Goal: Task Accomplishment & Management: Complete application form

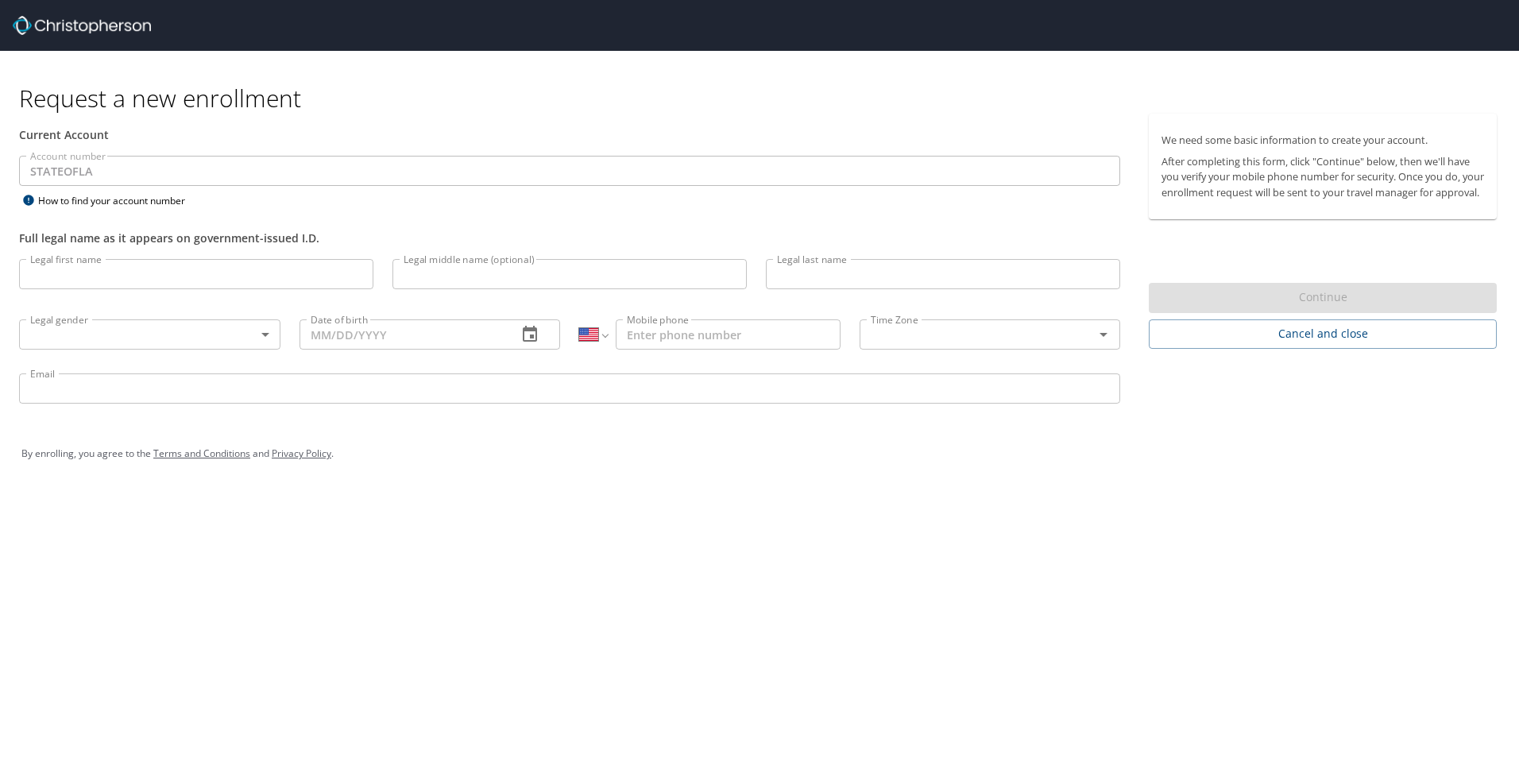
select select "US"
click at [288, 266] on input "Legal first name" at bounding box center [196, 274] width 354 height 30
type input "k"
type input "[PERSON_NAME]"
type input "Citty"
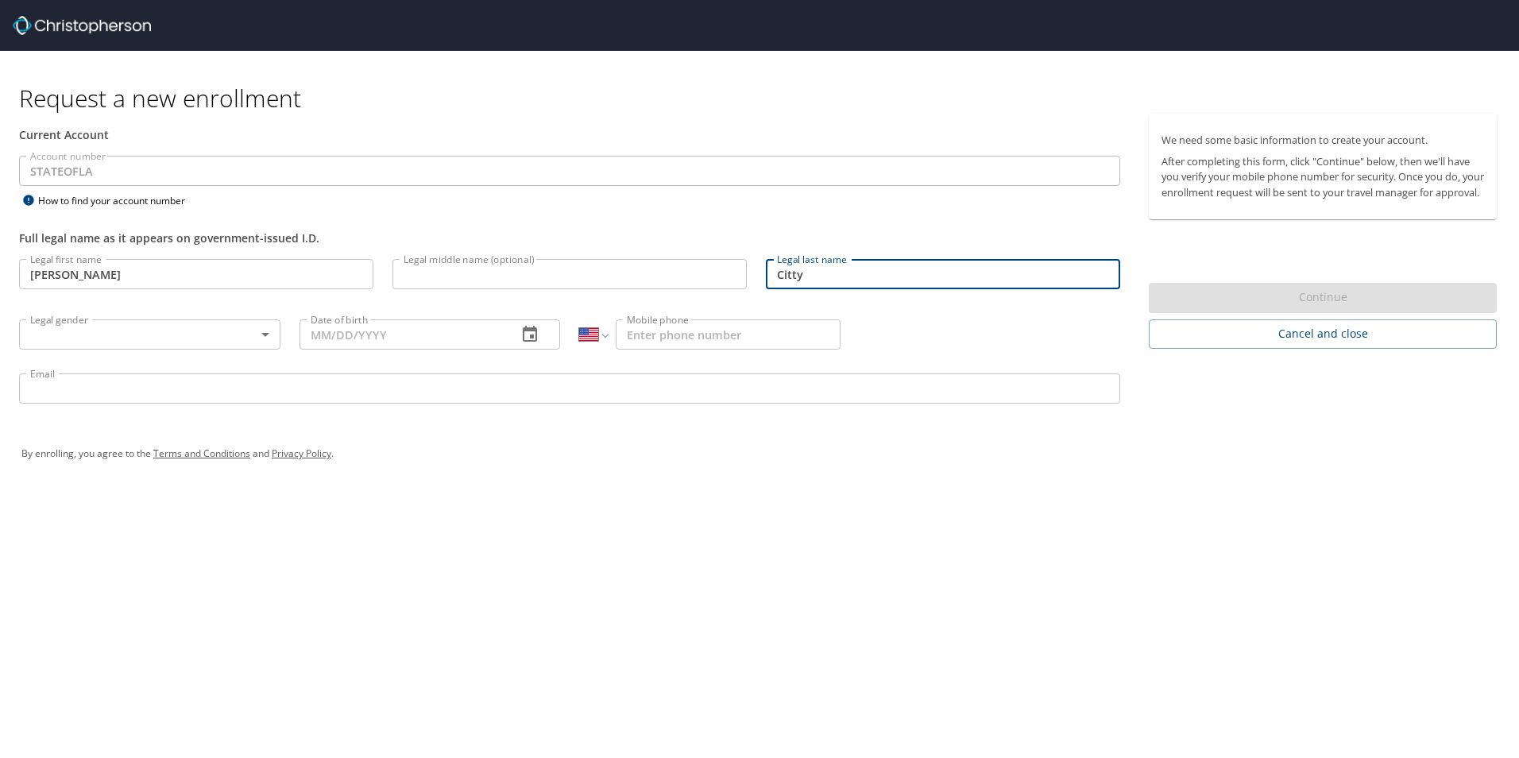
click at [256, 339] on body "Request a new enrollment Current Account Account number STATEOFLA Account numbe…" at bounding box center [759, 379] width 1519 height 758
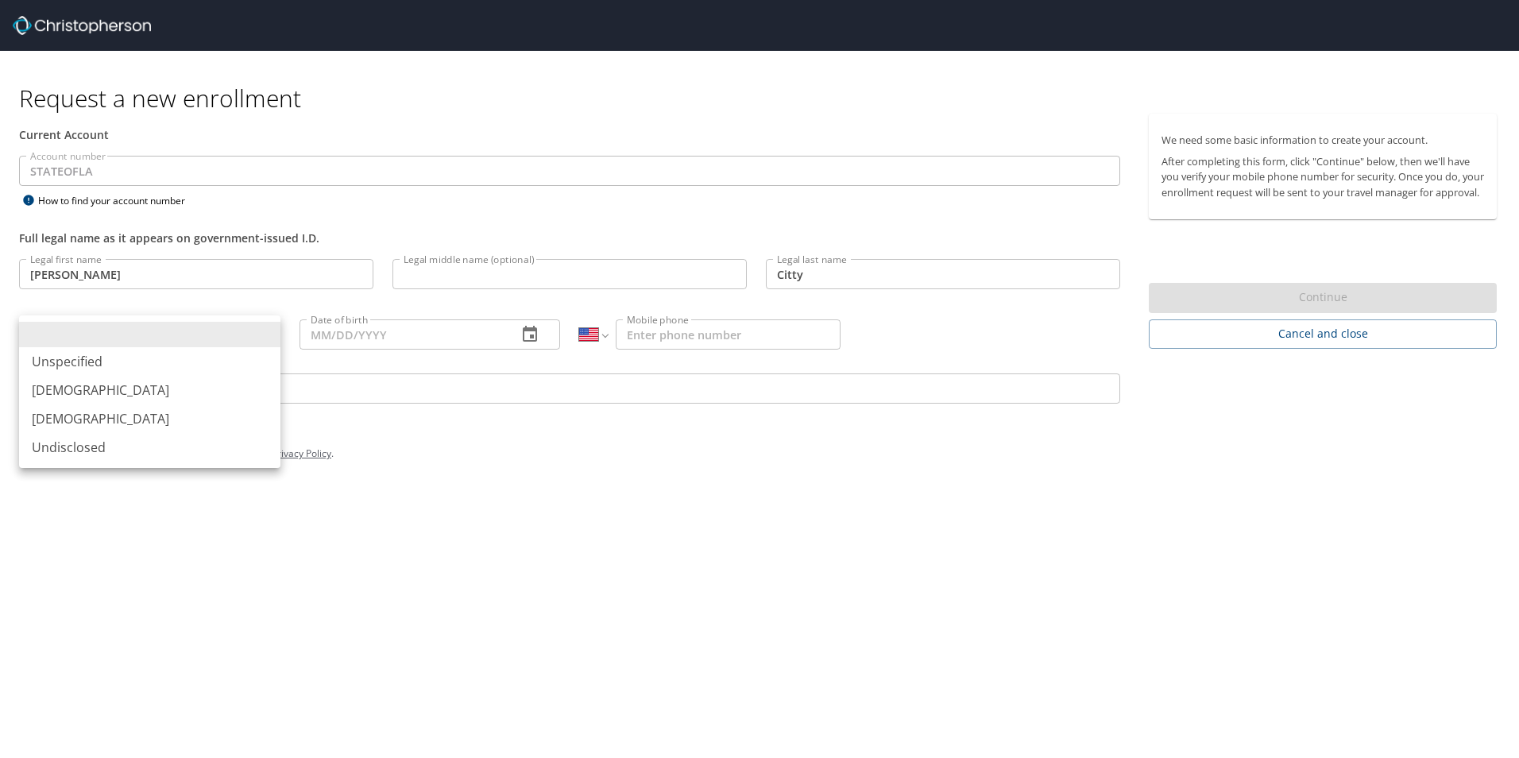
click at [179, 422] on li "[DEMOGRAPHIC_DATA]" at bounding box center [149, 418] width 261 height 29
type input "[DEMOGRAPHIC_DATA]"
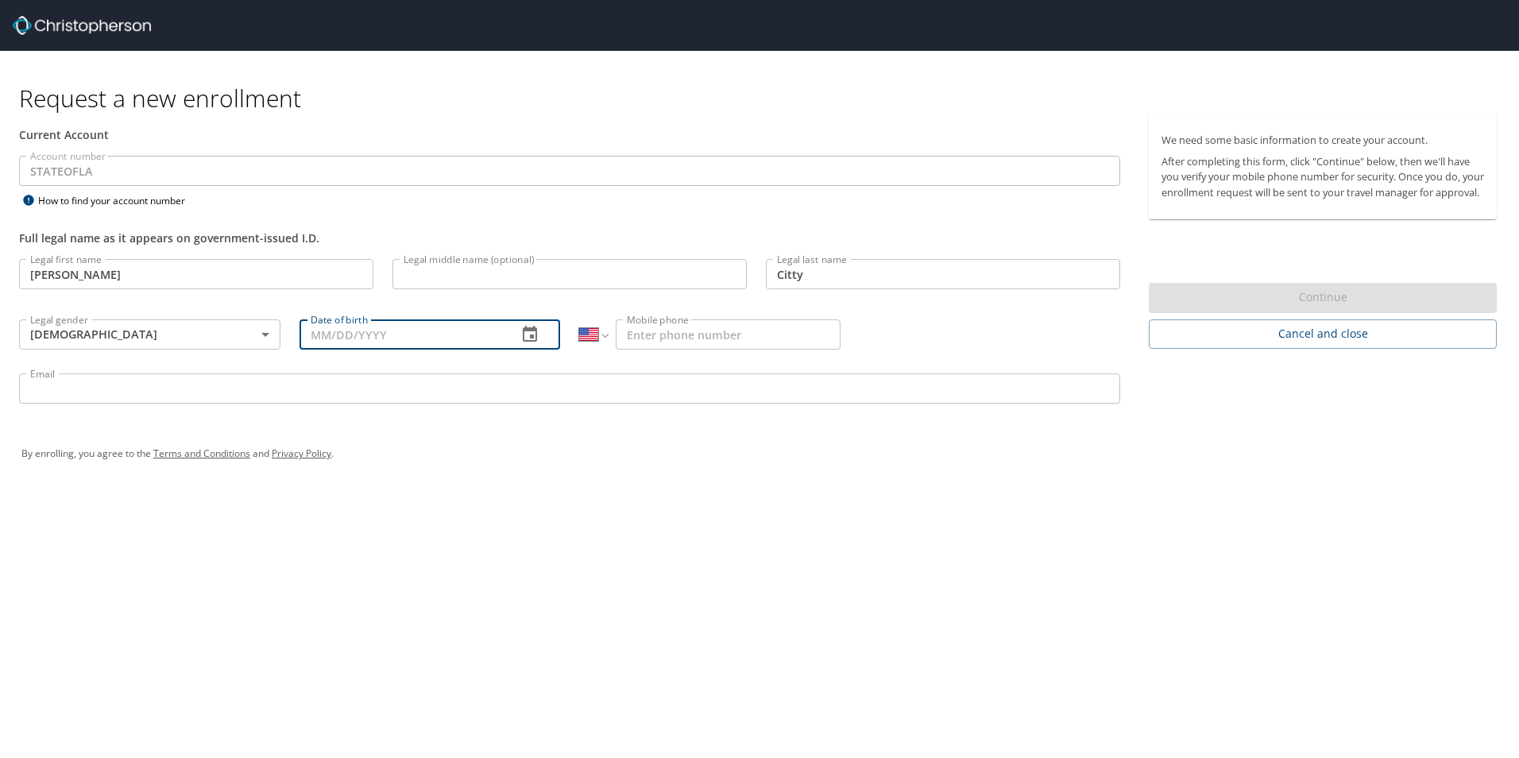
click at [369, 330] on input "Date of birth" at bounding box center [403, 334] width 206 height 30
type input "[DATE]"
click at [764, 349] on input "Mobile phone" at bounding box center [728, 334] width 225 height 30
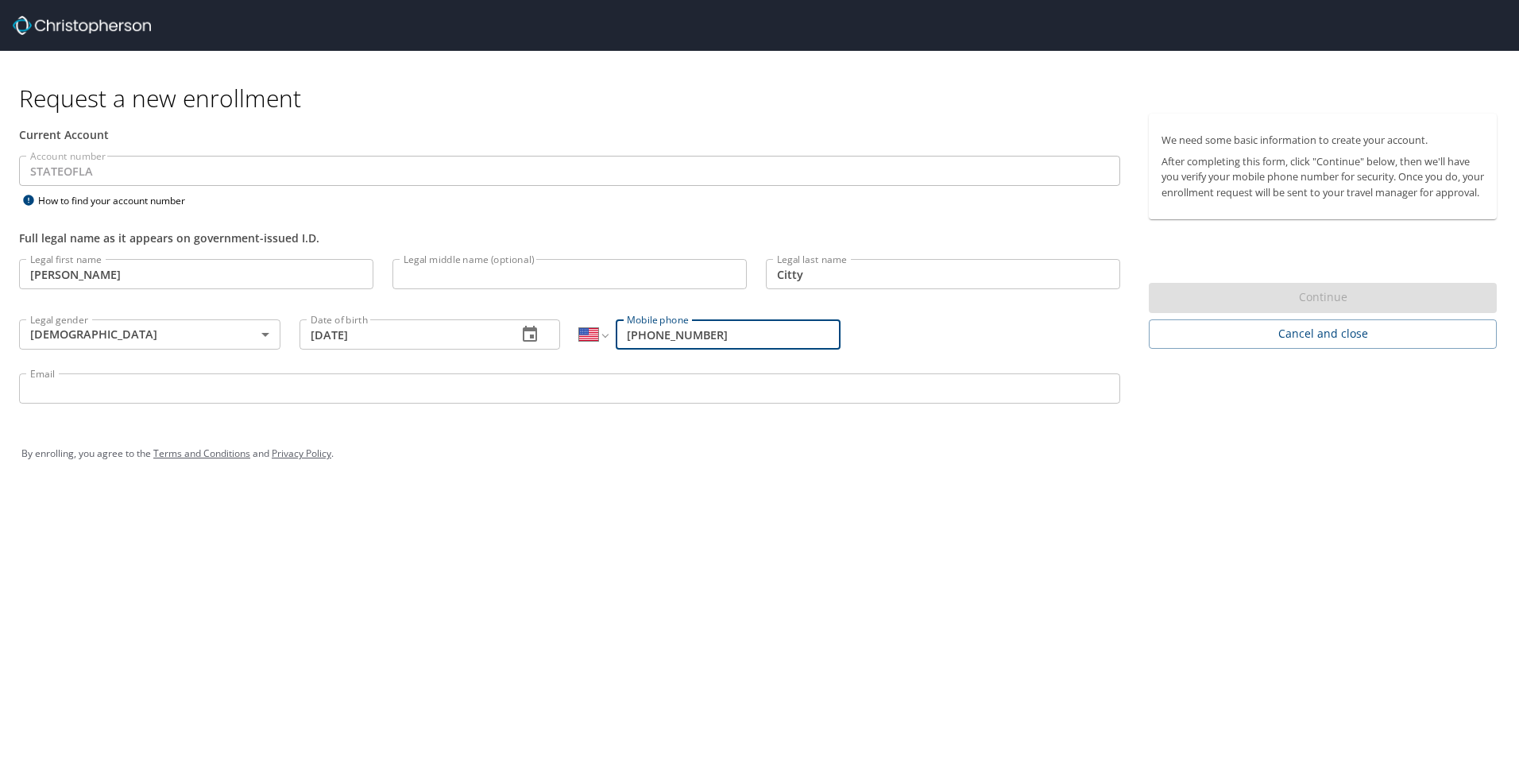
type input "[PHONE_NUMBER]"
click at [639, 407] on p at bounding box center [569, 406] width 1101 height 5
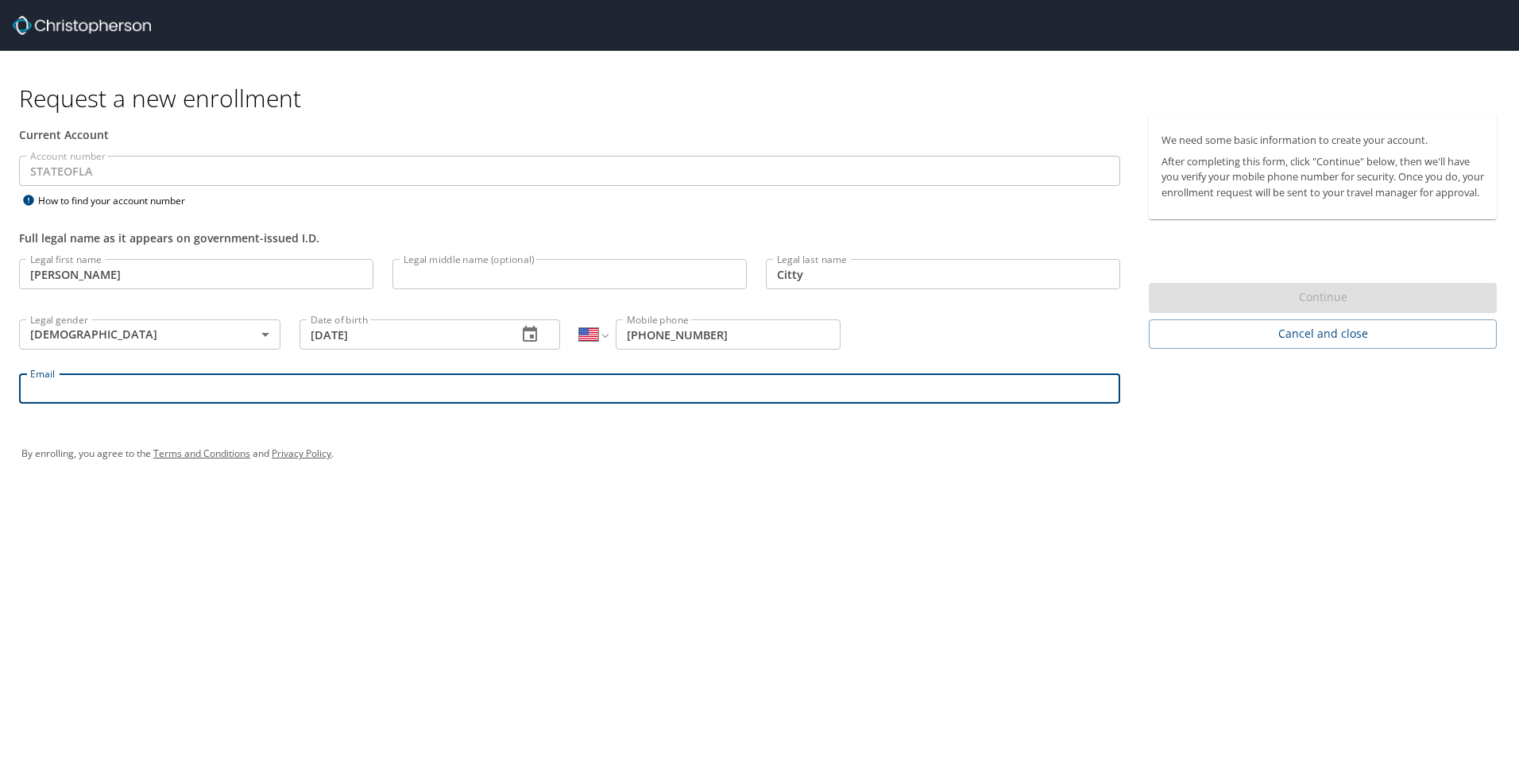
click at [646, 400] on input "Email" at bounding box center [569, 388] width 1101 height 30
type input "[EMAIL_ADDRESS][DOMAIN_NAME]"
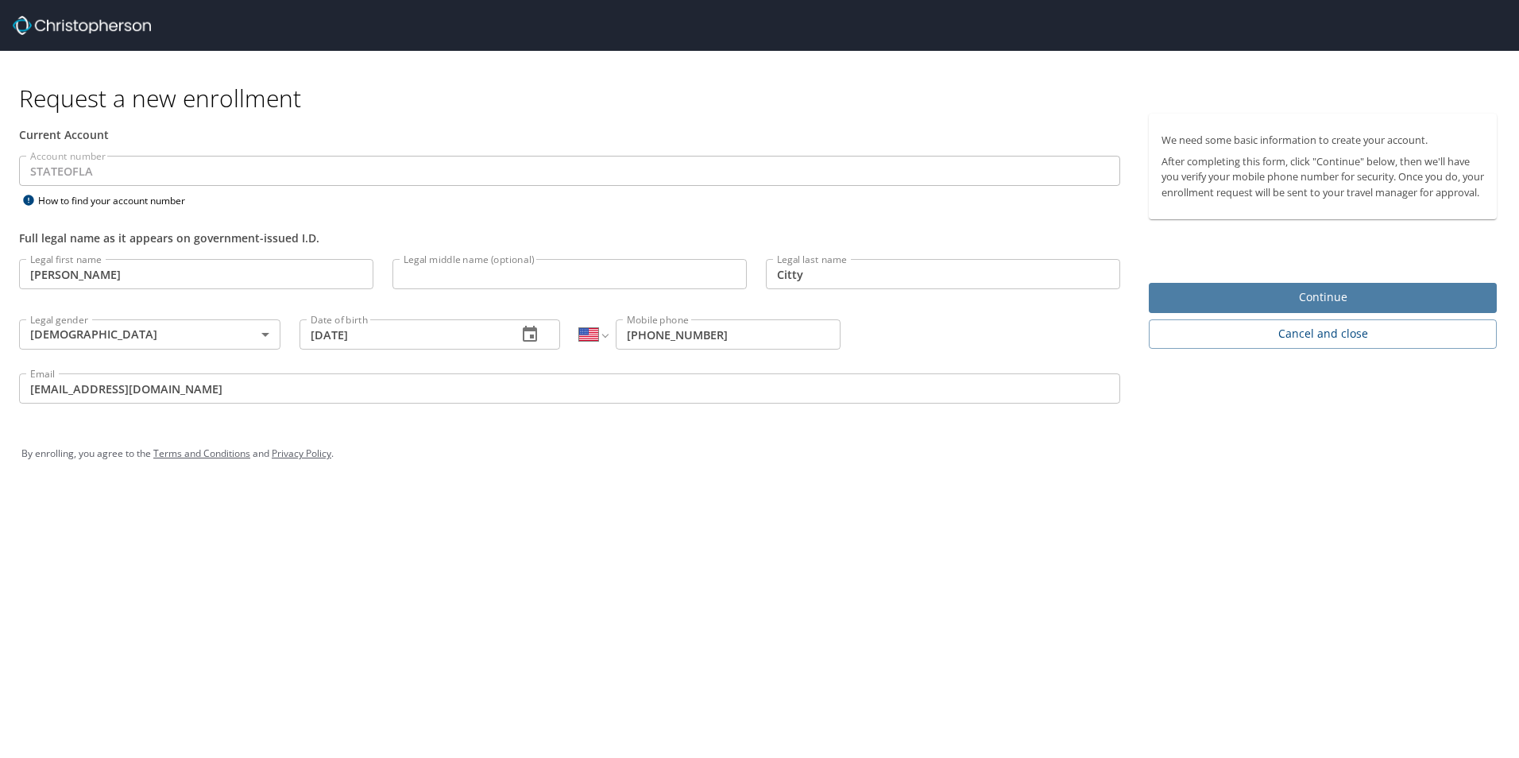
click at [1321, 307] on span "Continue" at bounding box center [1323, 298] width 323 height 20
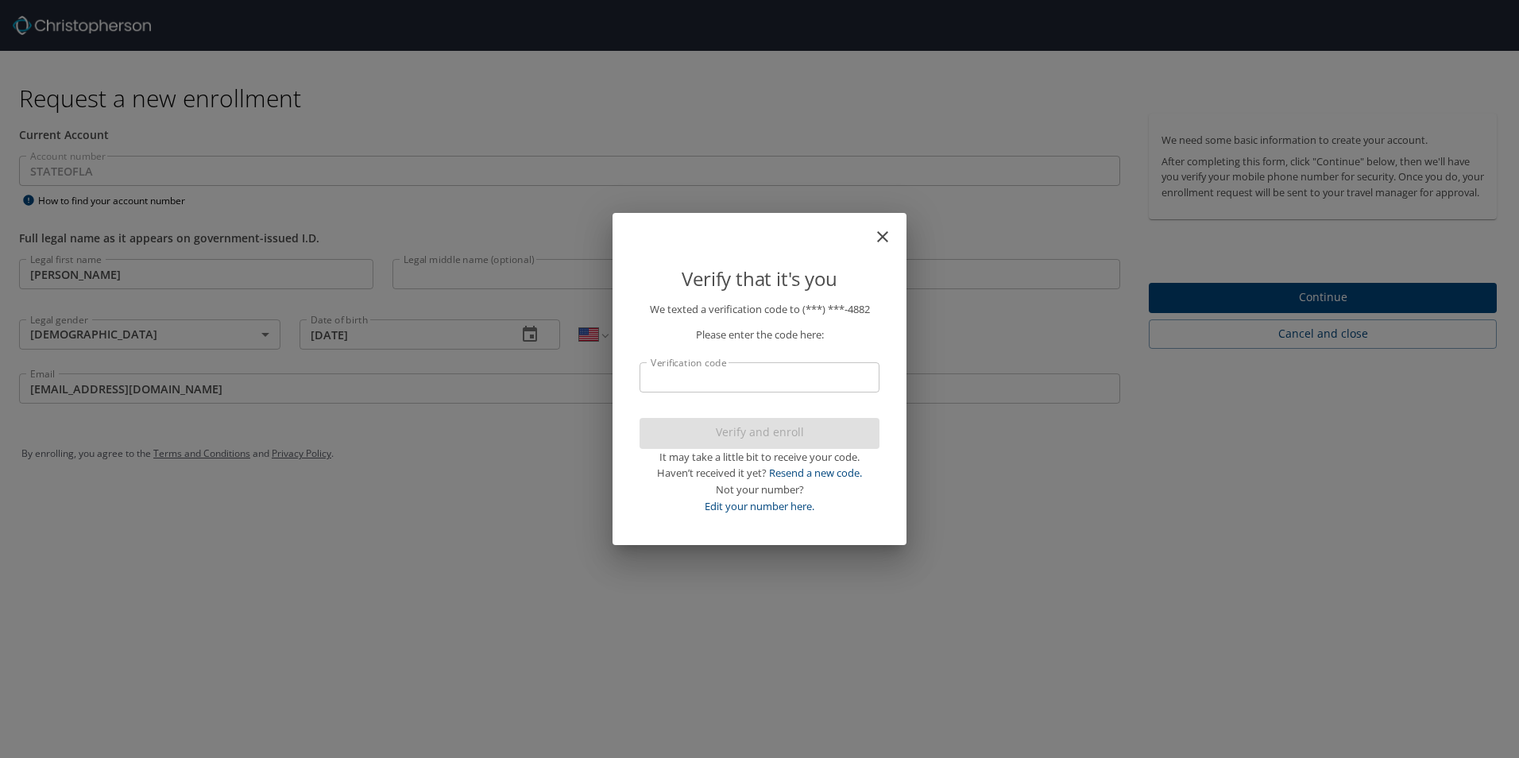
click at [743, 375] on input "Verification code" at bounding box center [760, 377] width 240 height 30
type input "350345"
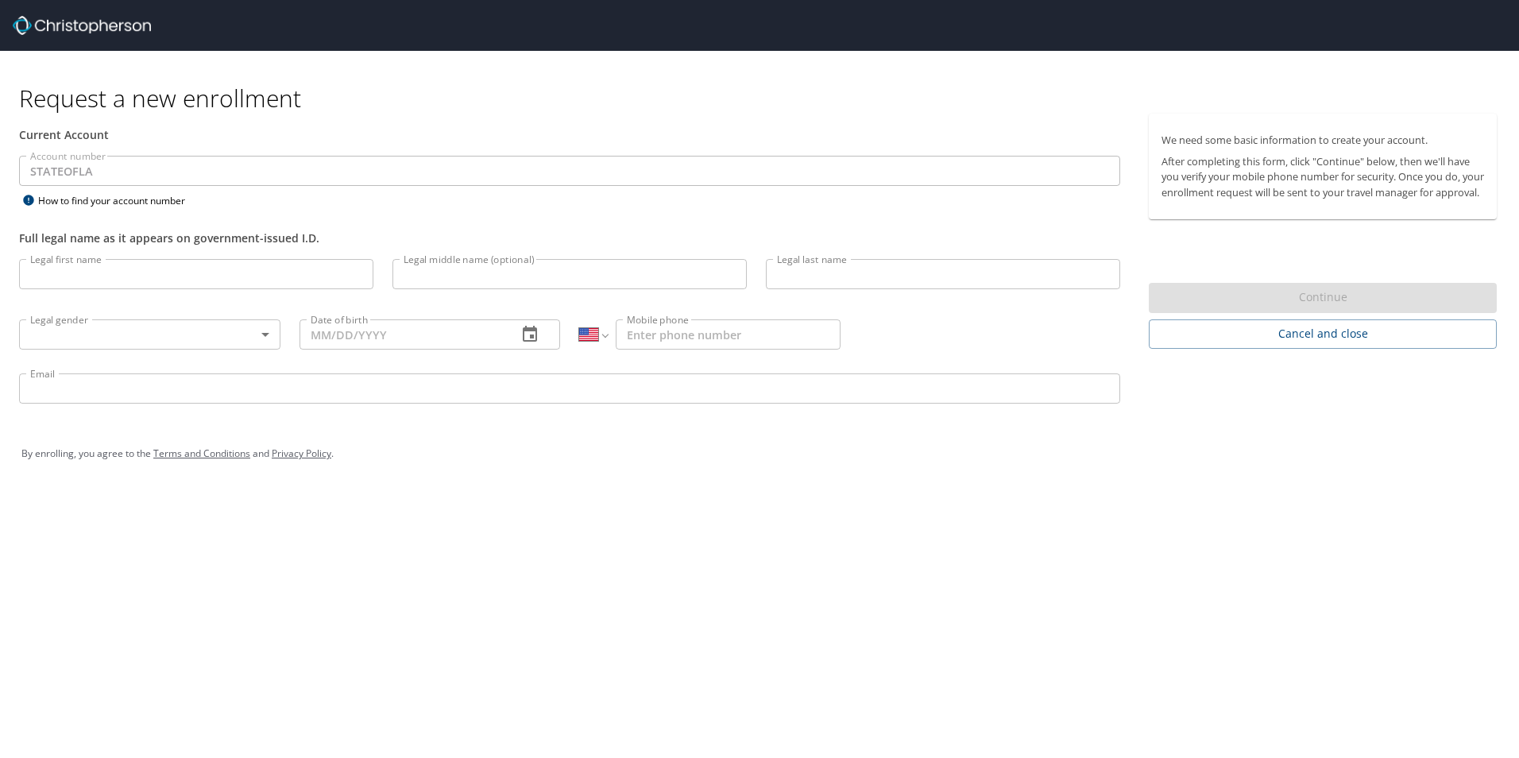
select select "US"
click at [150, 271] on input "Legal first name" at bounding box center [196, 274] width 354 height 30
type input "[PERSON_NAME]"
type input "Citty"
type input "[DATE]"
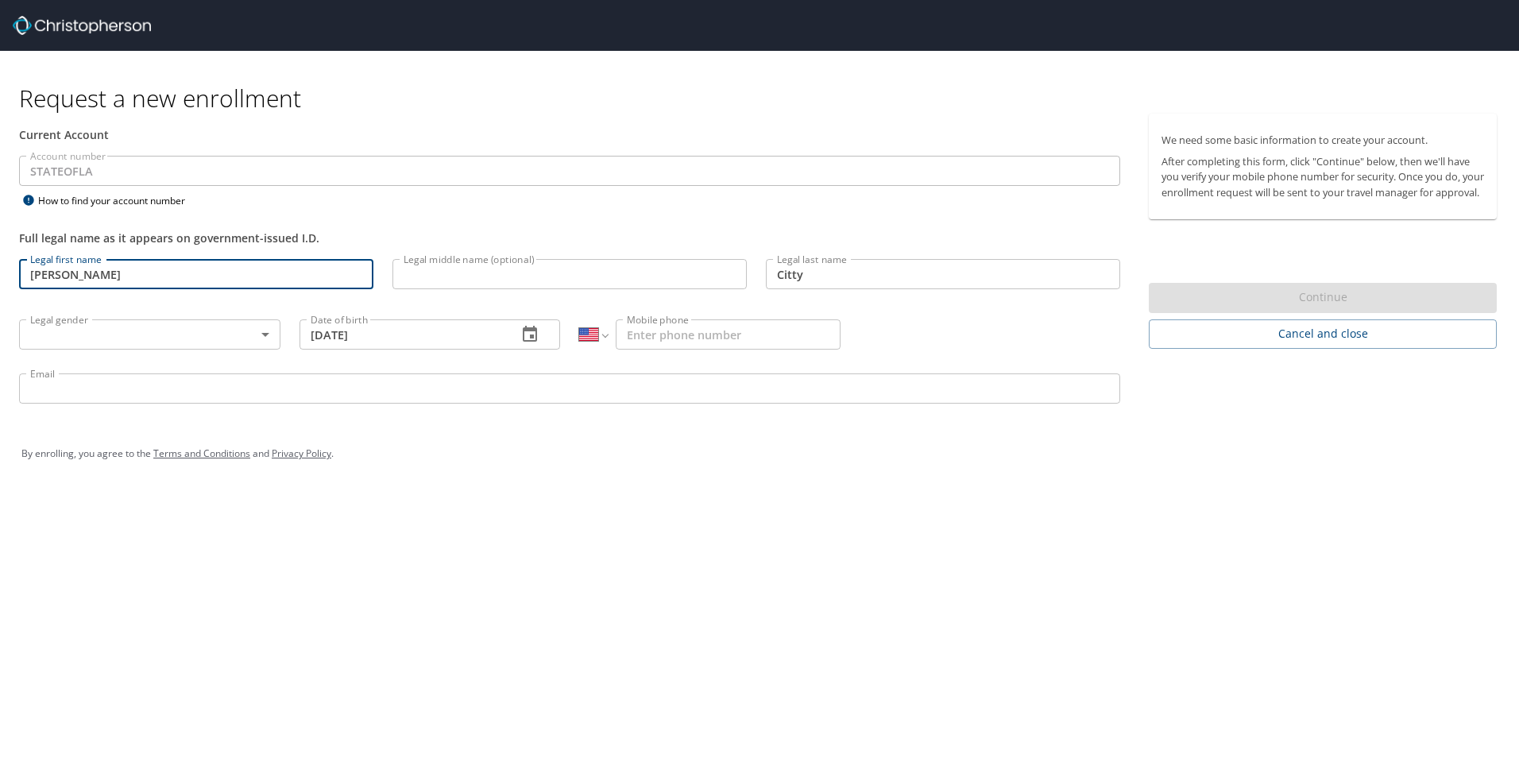
type input "[PHONE_NUMBER]"
type input "[EMAIL_ADDRESS][DOMAIN_NAME]"
click at [342, 408] on p at bounding box center [569, 406] width 1101 height 5
click at [347, 395] on input "[EMAIL_ADDRESS][DOMAIN_NAME]" at bounding box center [569, 388] width 1101 height 30
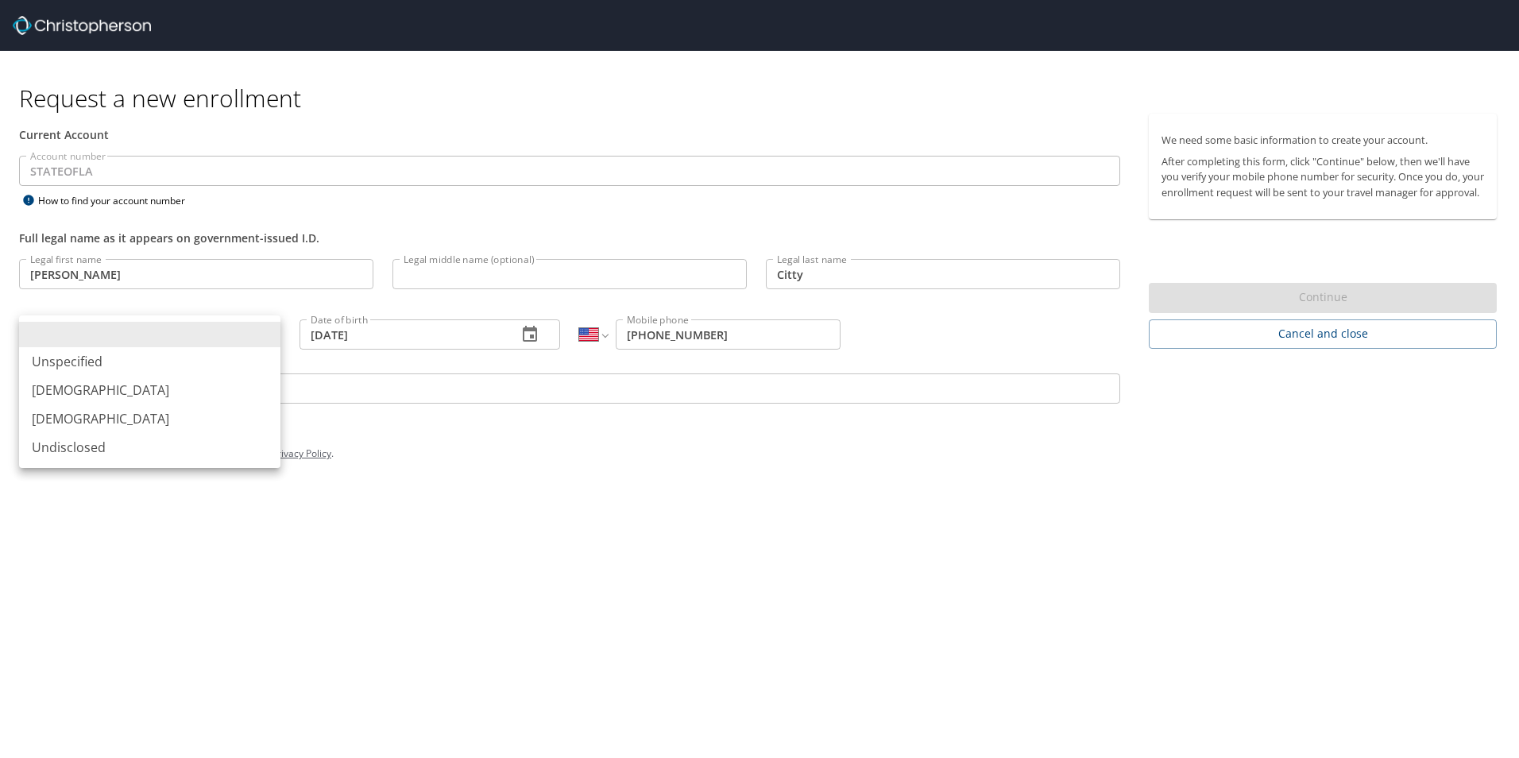
click at [253, 338] on body "Request a new enrollment Current Account Account number STATEOFLA Account numbe…" at bounding box center [759, 379] width 1519 height 758
click at [202, 416] on li "[DEMOGRAPHIC_DATA]" at bounding box center [149, 418] width 261 height 29
type input "[DEMOGRAPHIC_DATA]"
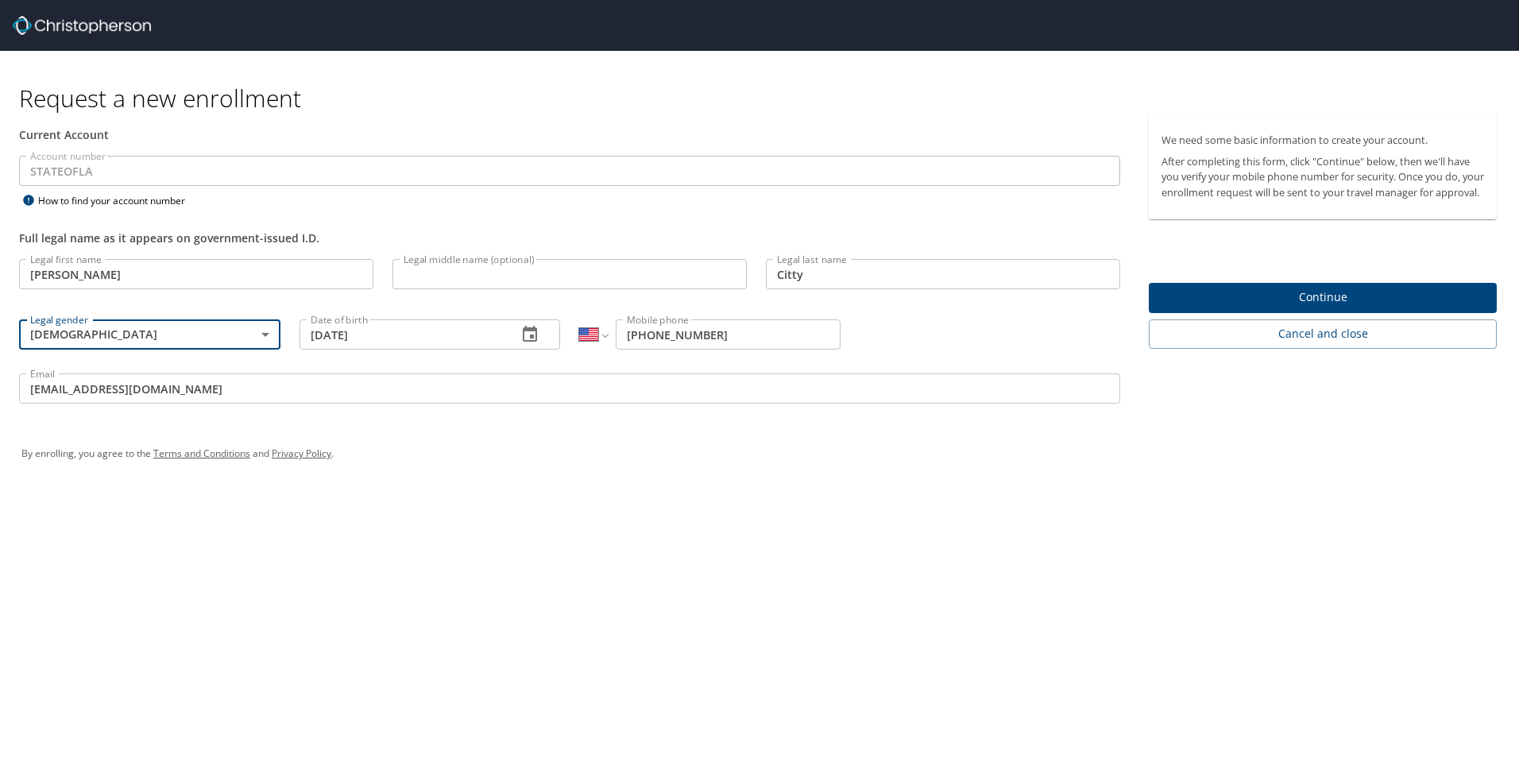
drag, startPoint x: 723, startPoint y: 501, endPoint x: 826, endPoint y: 488, distance: 104.1
click at [732, 501] on div "Request a new enrollment Current Account Account number STATEOFLA Account numbe…" at bounding box center [759, 379] width 1519 height 758
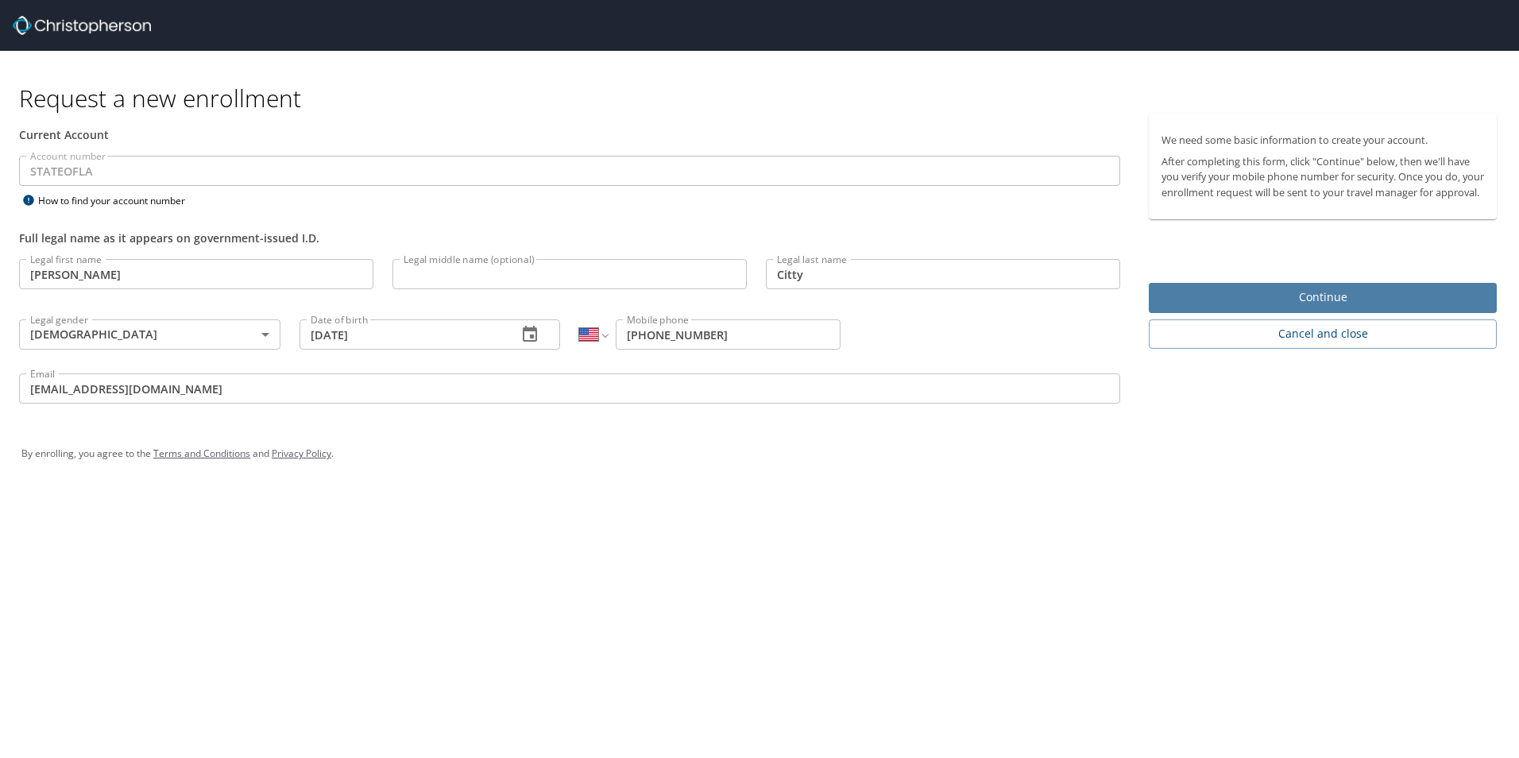
click at [1335, 307] on span "Continue" at bounding box center [1323, 298] width 323 height 20
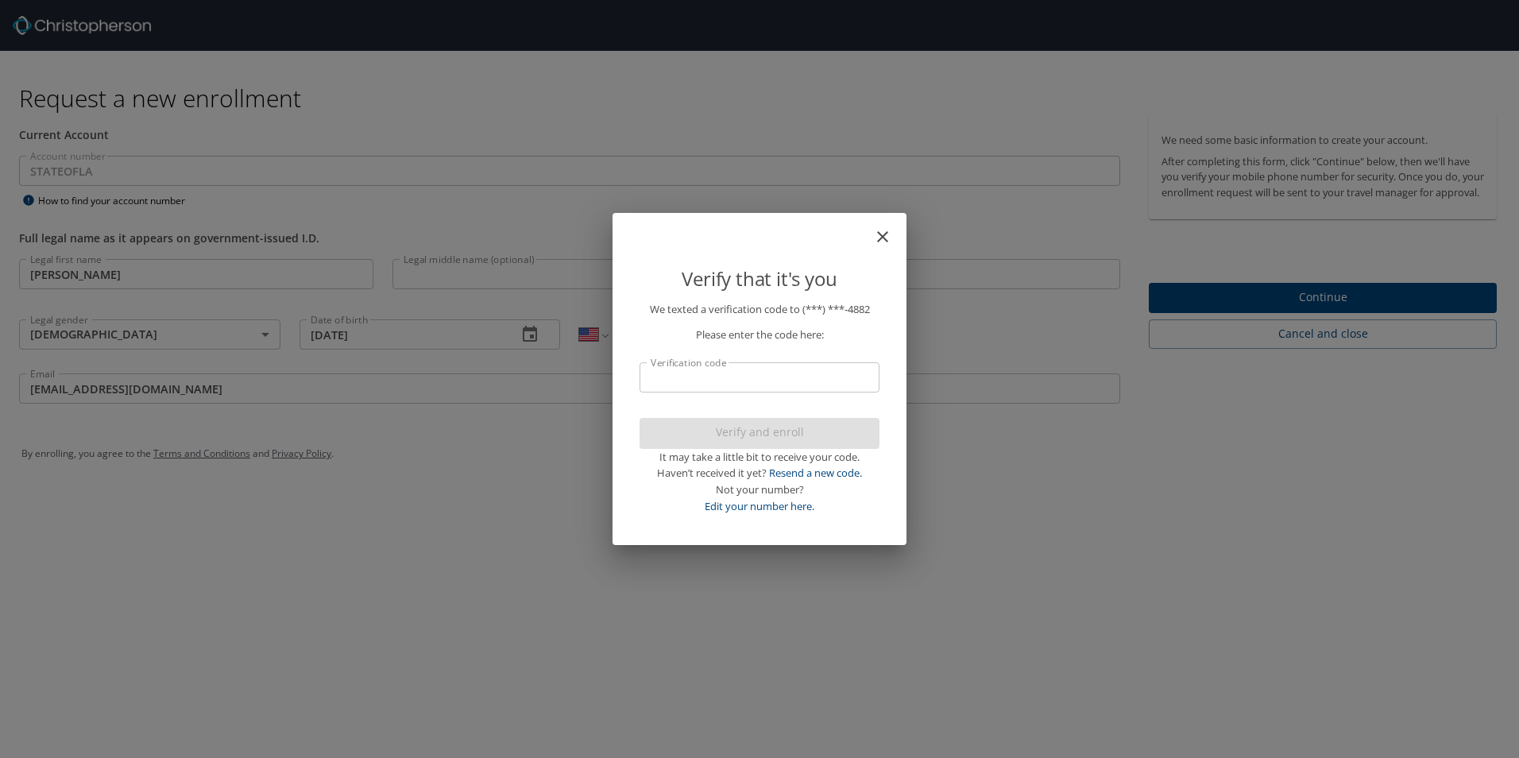
click at [761, 384] on input "Verification code" at bounding box center [760, 377] width 240 height 30
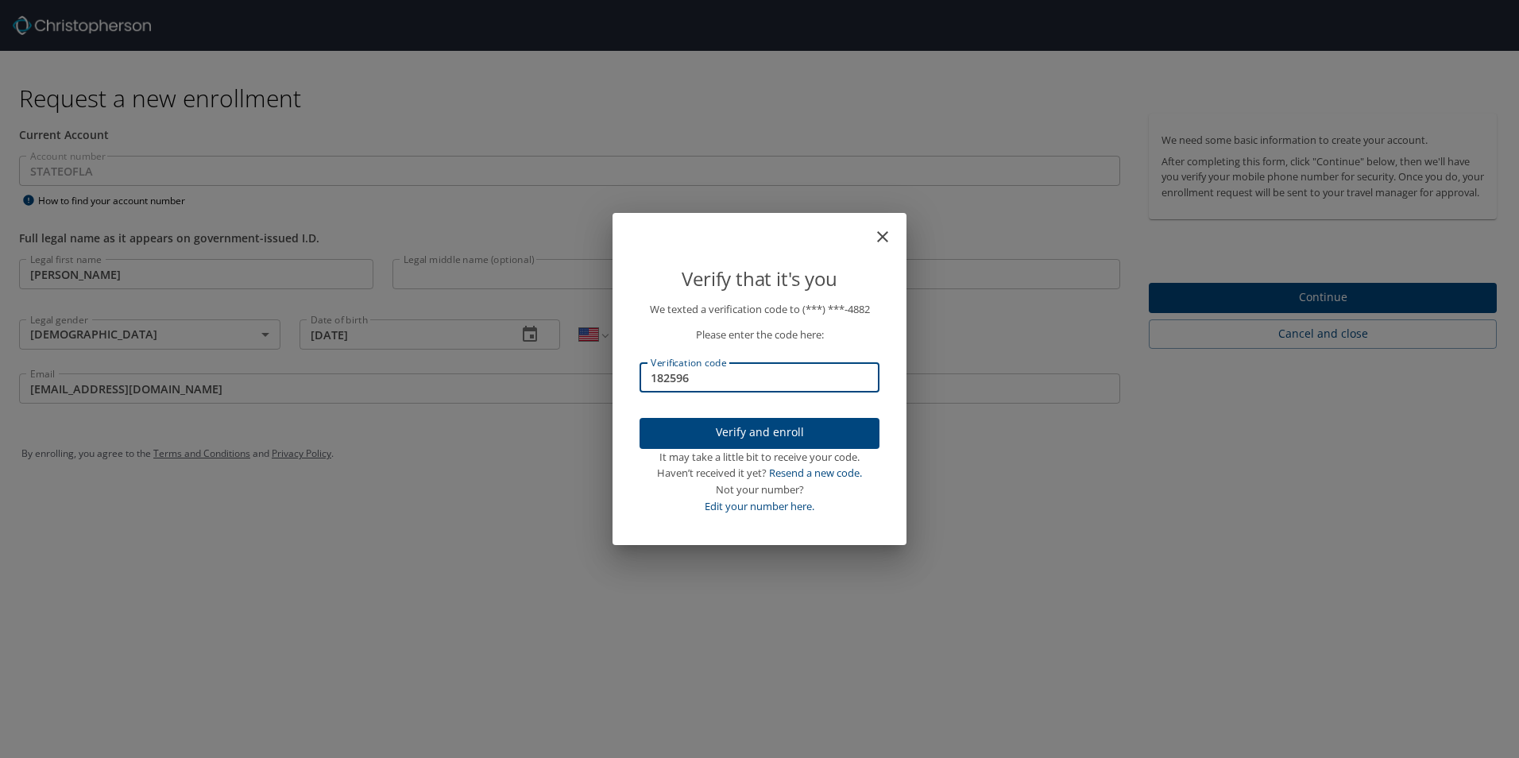
type input "182596"
click at [777, 433] on span "Verify and enroll" at bounding box center [759, 433] width 215 height 20
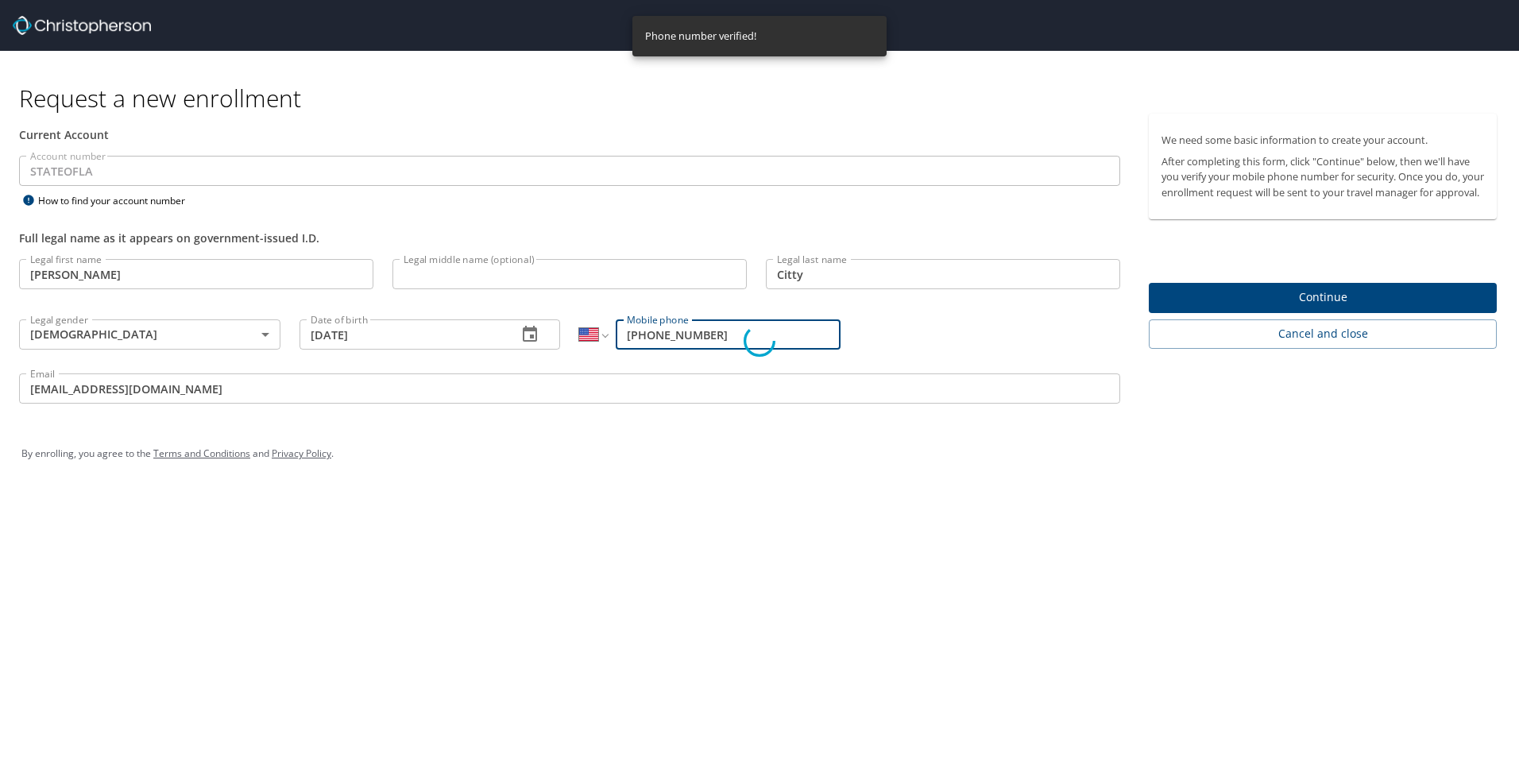
click at [1322, 346] on div "Verify that it's you We texted a verification code to (***) ***- 4882 Please en…" at bounding box center [759, 379] width 1519 height 758
click at [1315, 354] on div "Verify that it's you We texted a verification code to (***) ***- 4882 Please en…" at bounding box center [759, 379] width 1519 height 758
click at [1325, 311] on div "Verify that it's you We texted a verification code to (***) ***- 4882 Please en…" at bounding box center [759, 379] width 1519 height 758
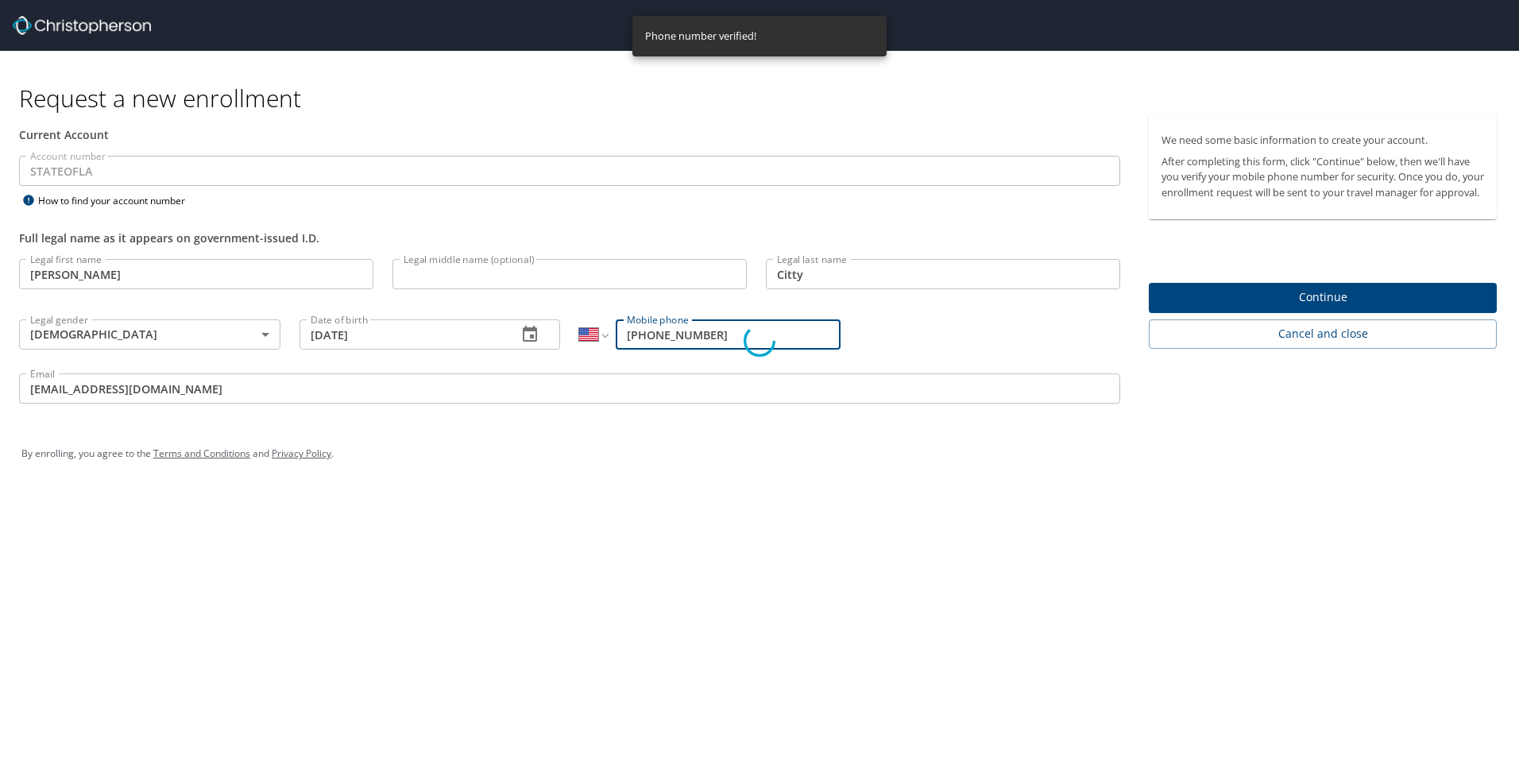
click at [1325, 311] on div "Verify that it's you We texted a verification code to (***) ***- 4882 Please en…" at bounding box center [759, 379] width 1519 height 758
click at [1321, 310] on div "Verify that it's you We texted a verification code to (***) ***- 4882 Please en…" at bounding box center [759, 379] width 1519 height 758
